Goal: Task Accomplishment & Management: Manage account settings

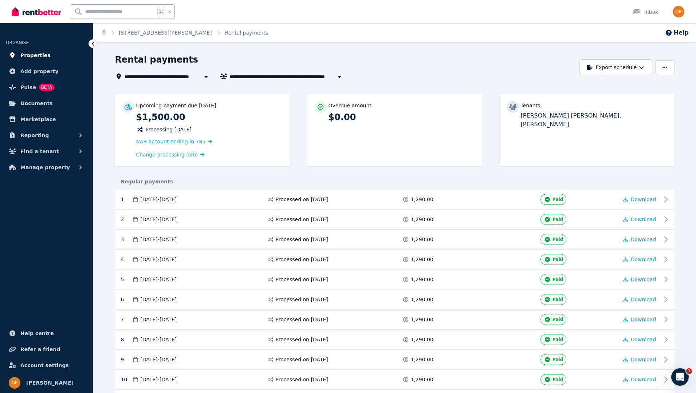
click at [29, 56] on span "Properties" at bounding box center [35, 55] width 30 height 9
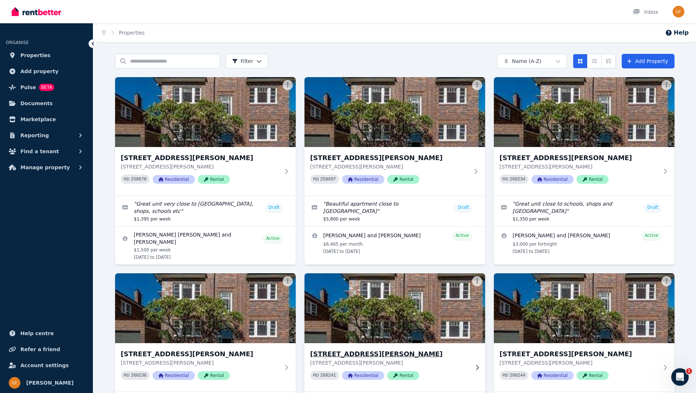
scroll to position [113, 0]
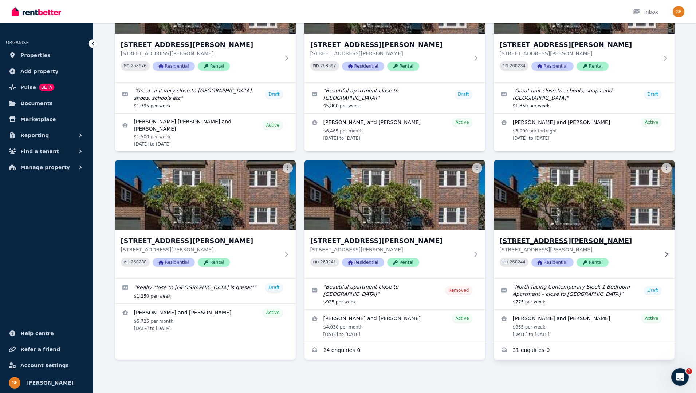
click at [596, 264] on span "Rental" at bounding box center [592, 262] width 32 height 9
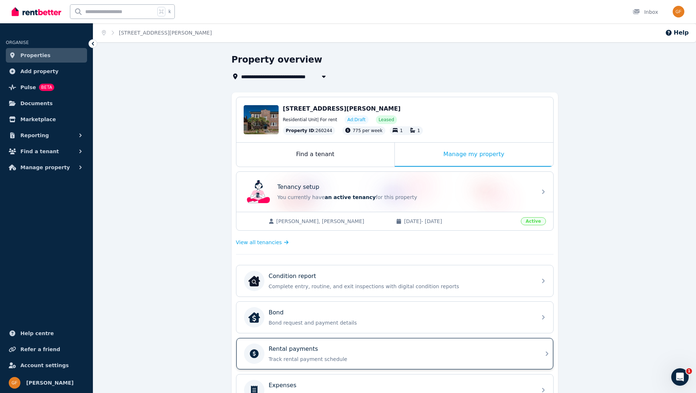
click at [387, 357] on p "Track rental payment schedule" at bounding box center [401, 359] width 264 height 7
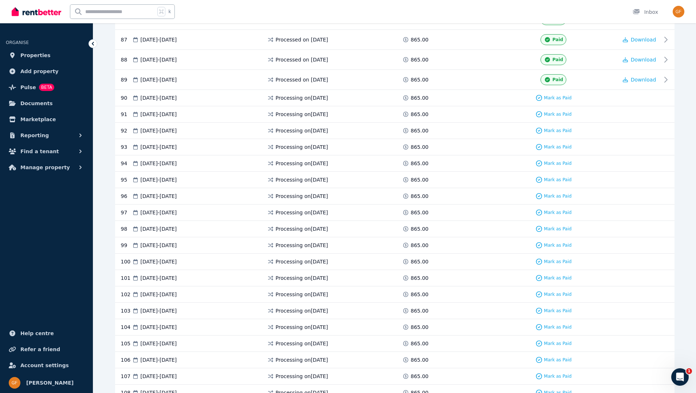
scroll to position [1911, 0]
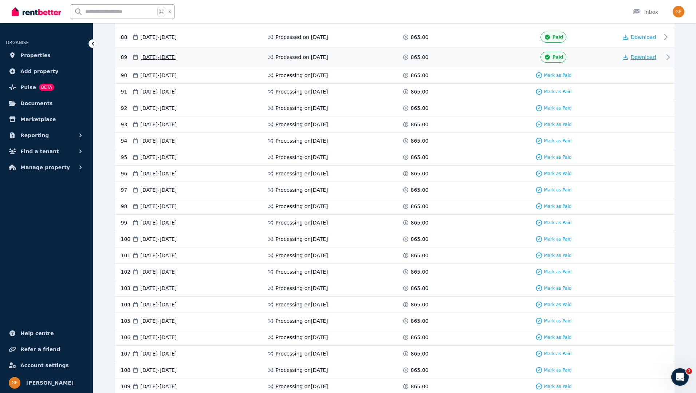
click at [633, 56] on span "Download" at bounding box center [643, 57] width 25 height 6
click at [632, 56] on span "Download" at bounding box center [643, 57] width 25 height 6
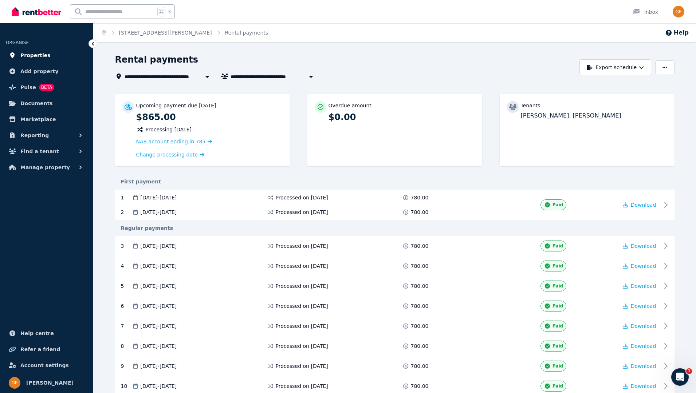
click at [31, 56] on span "Properties" at bounding box center [35, 55] width 30 height 9
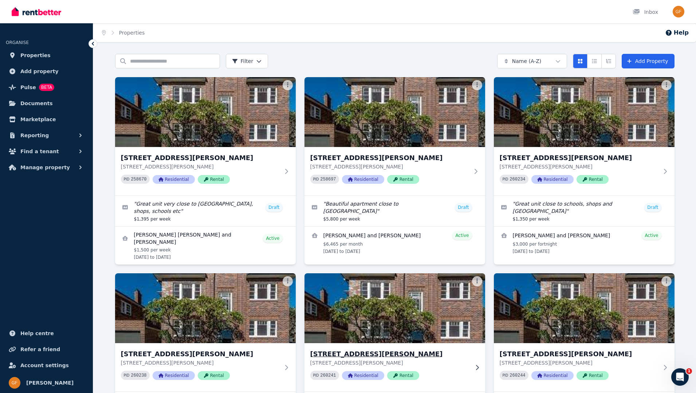
scroll to position [113, 0]
